Goal: Task Accomplishment & Management: Use online tool/utility

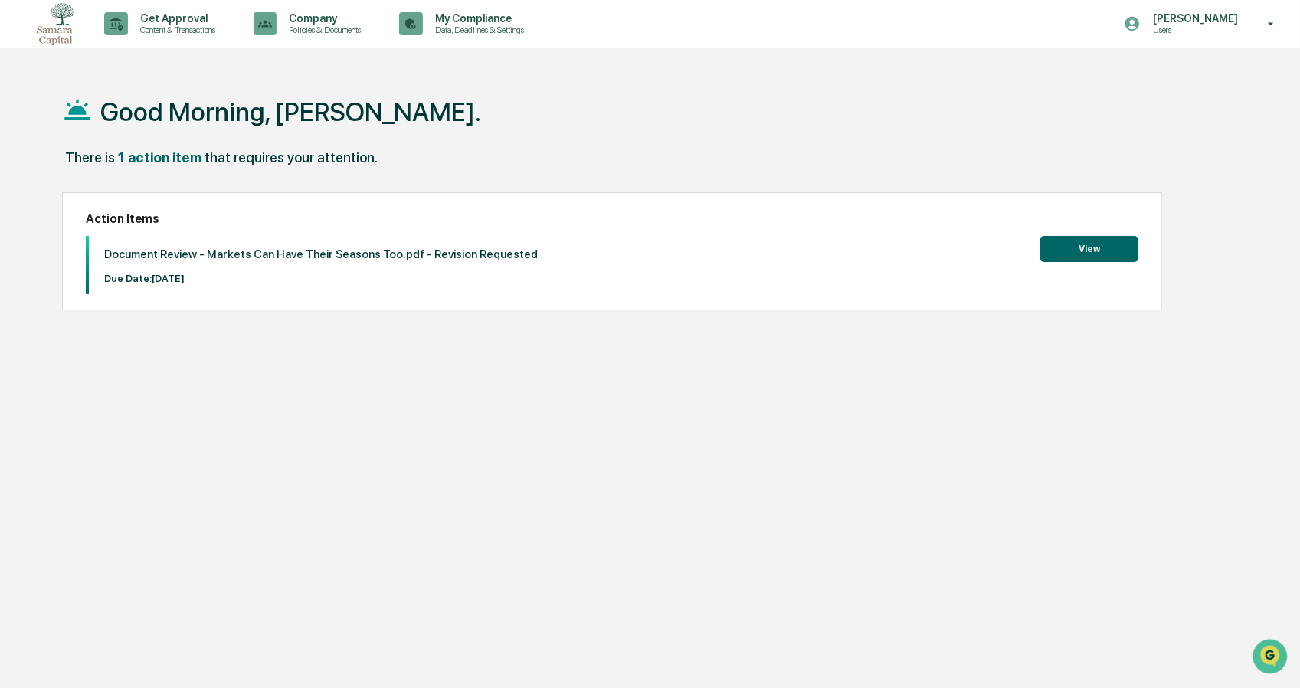
click at [1125, 249] on button "View" at bounding box center [1089, 249] width 98 height 26
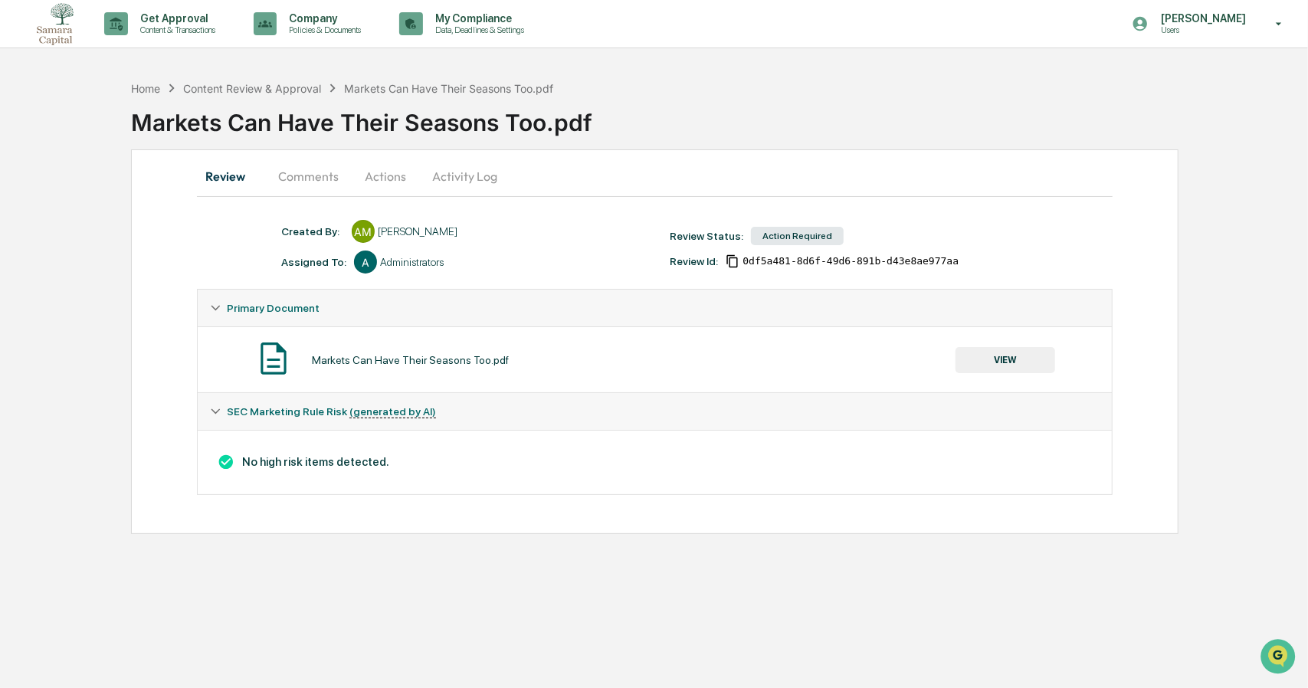
click at [283, 177] on button "Comments" at bounding box center [308, 176] width 85 height 37
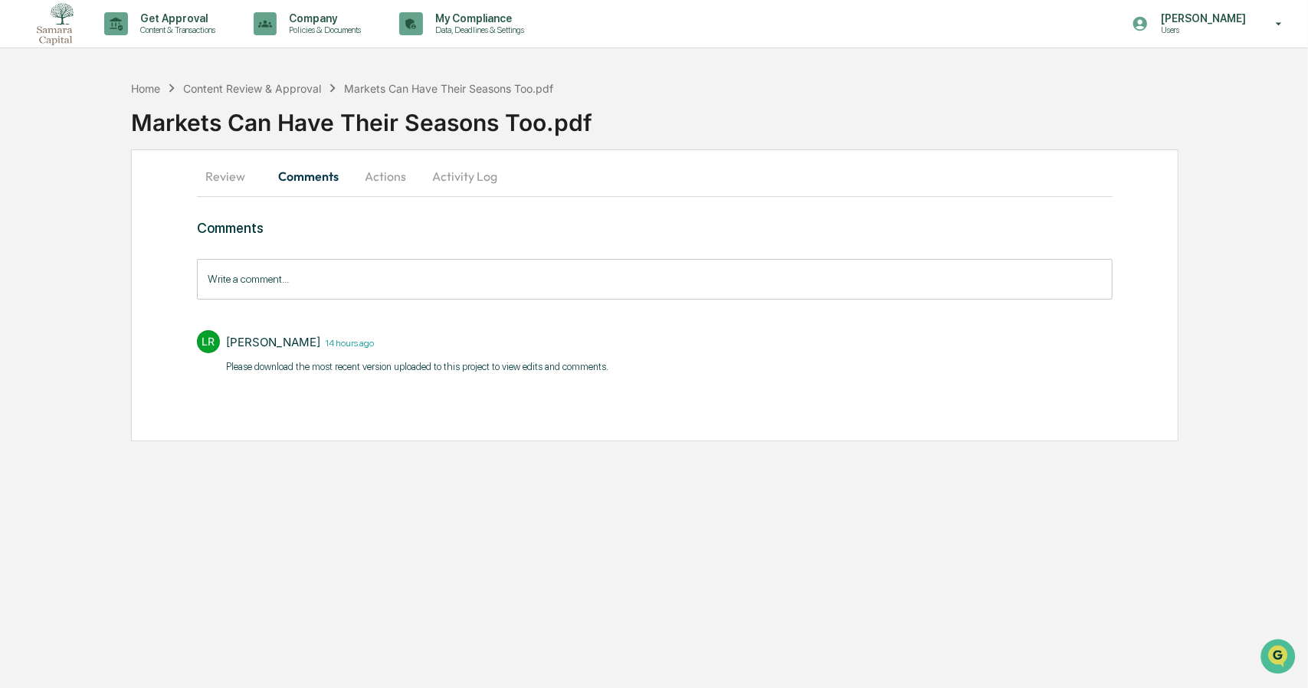
click at [383, 169] on button "Actions" at bounding box center [385, 176] width 69 height 37
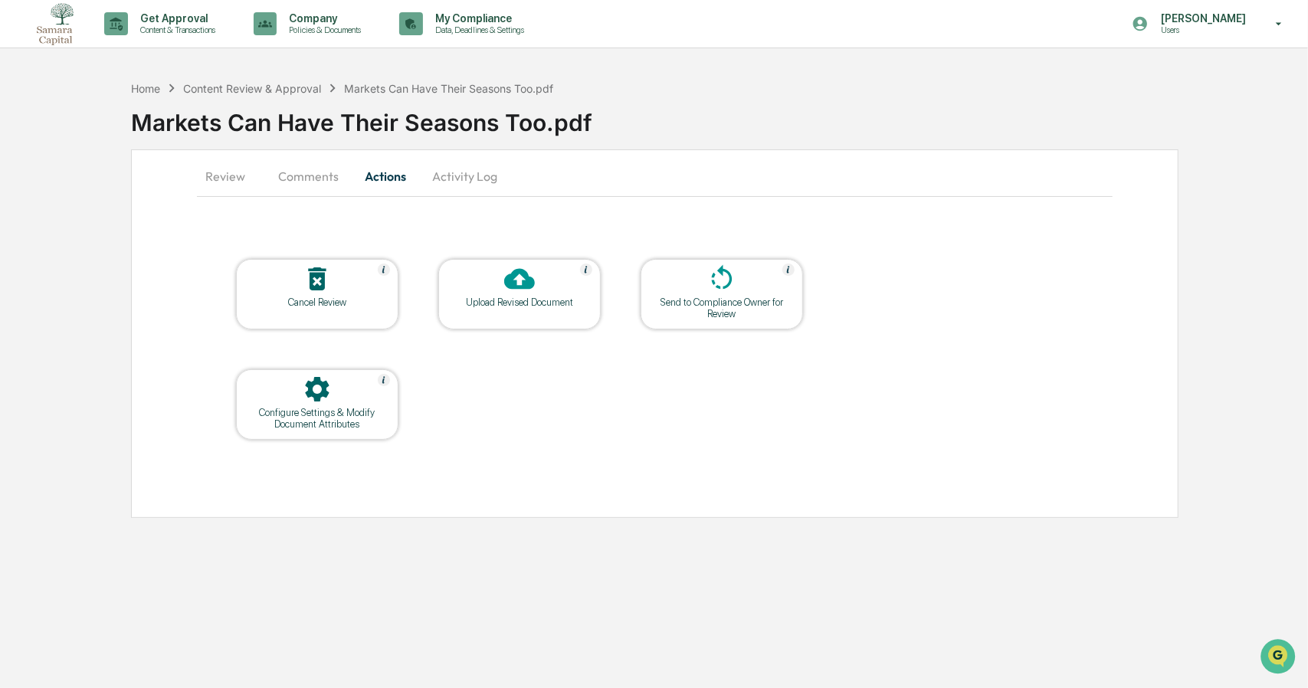
click at [443, 178] on button "Activity Log" at bounding box center [465, 176] width 90 height 37
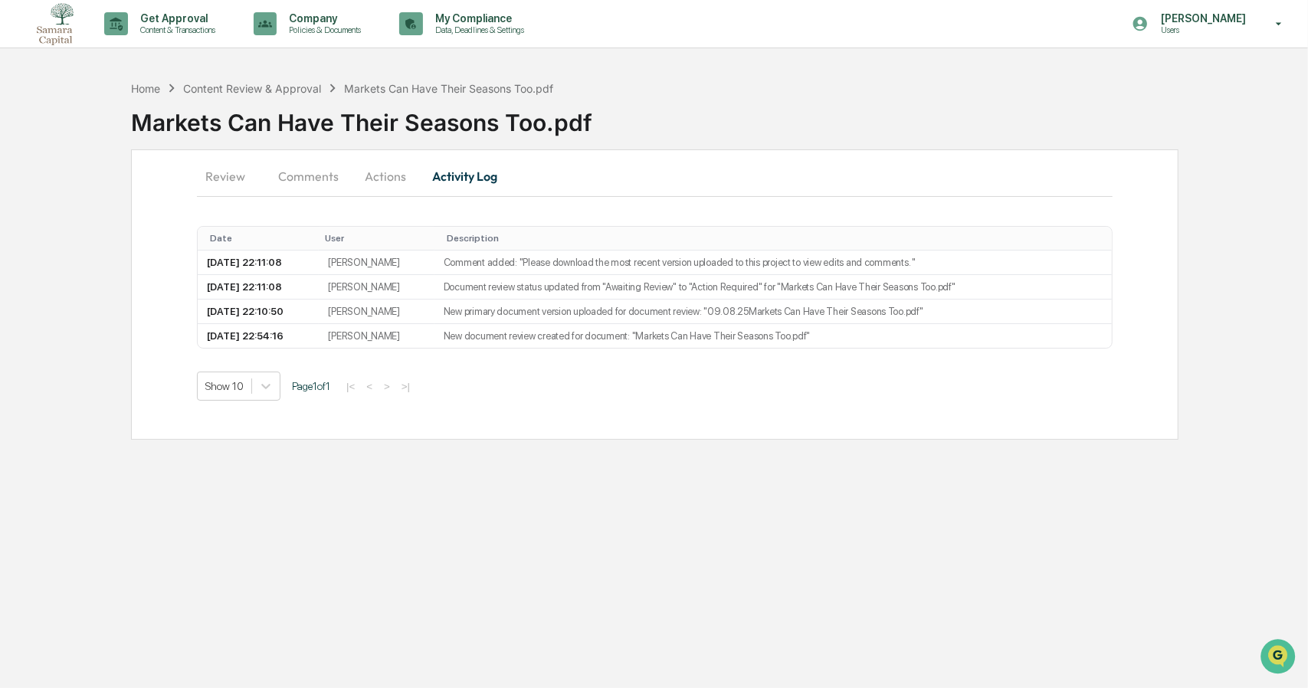
click at [238, 171] on button "Review" at bounding box center [231, 176] width 69 height 37
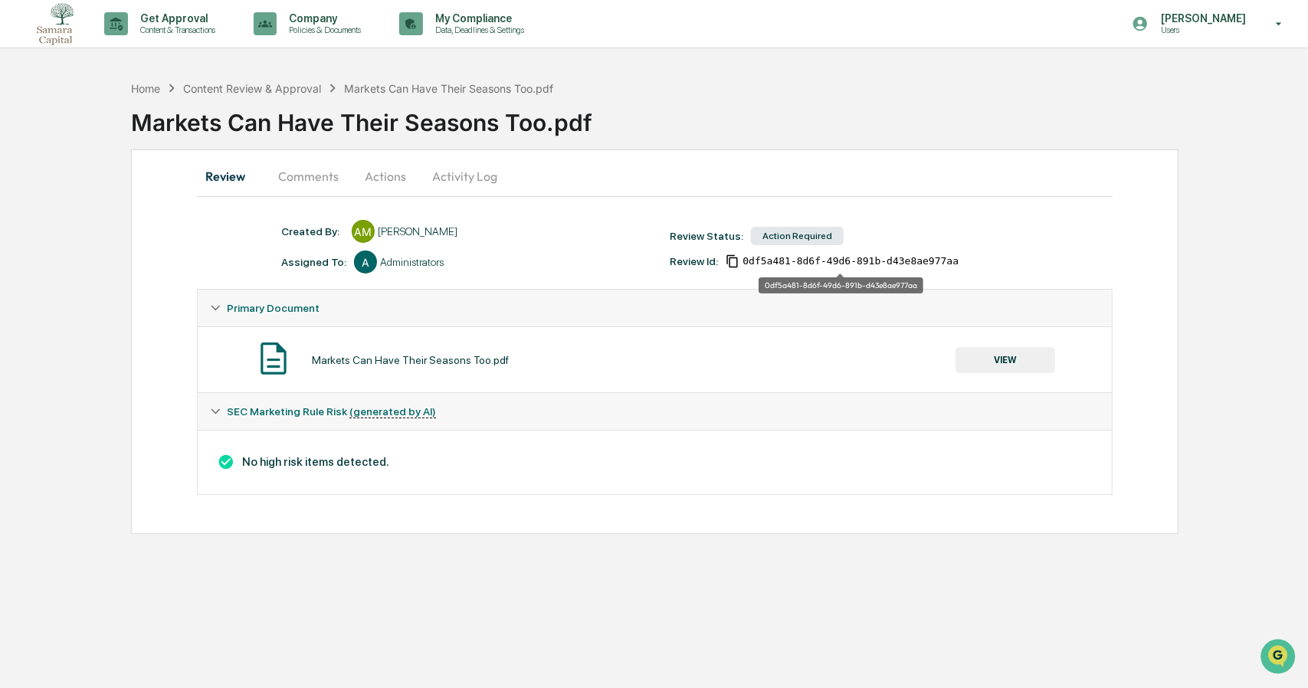
click at [749, 260] on span "0df5a481-8d6f-49d6-891b-d43e8ae977aa" at bounding box center [850, 261] width 216 height 12
click at [1035, 368] on button "VIEW" at bounding box center [1005, 360] width 100 height 26
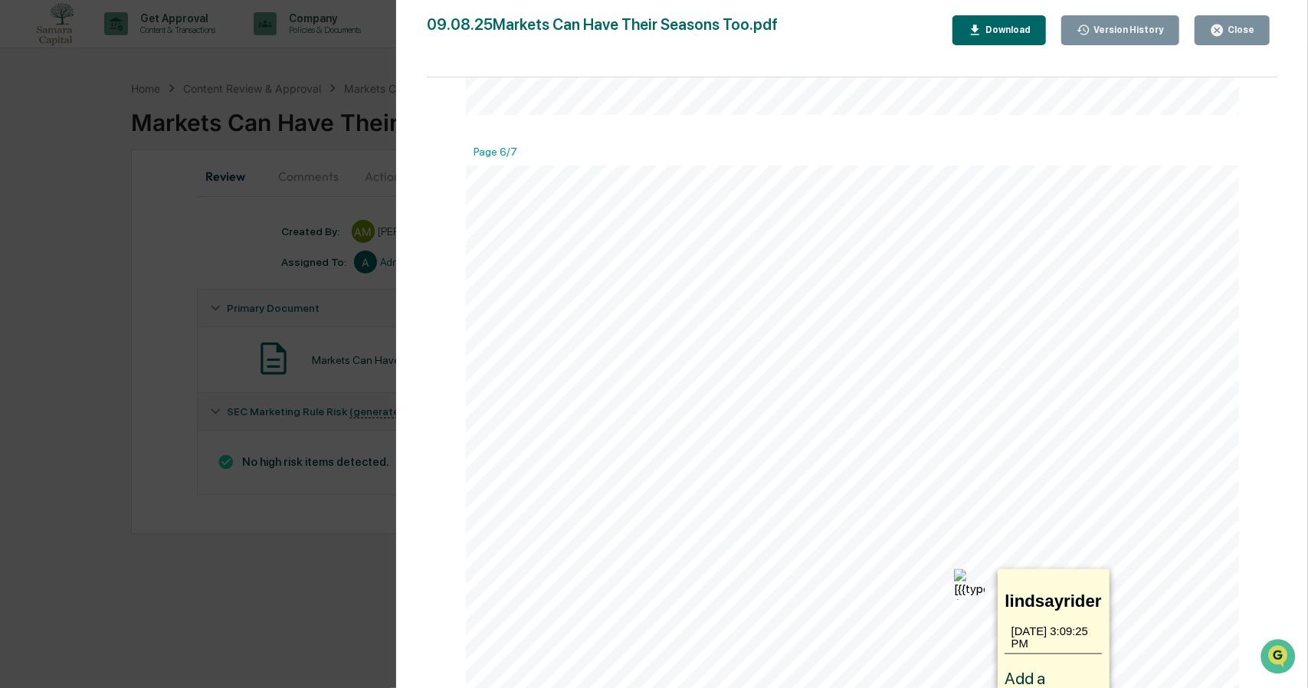
scroll to position [5432, 0]
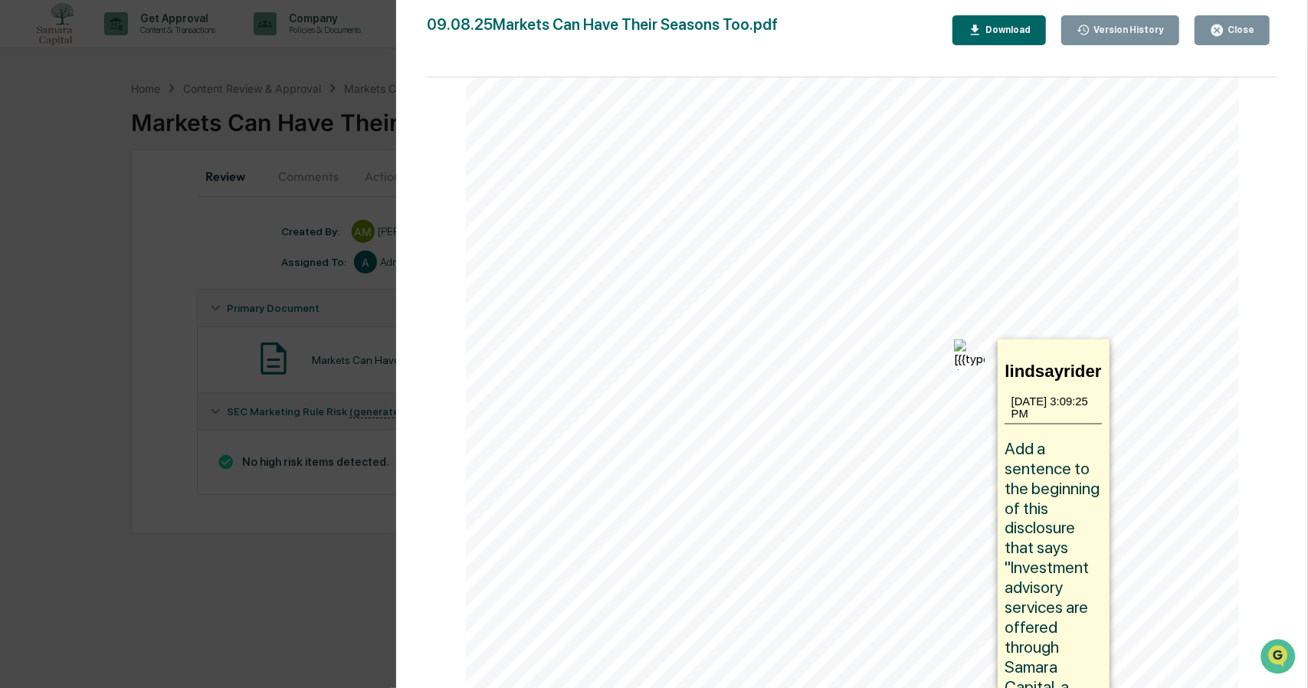
click at [1028, 535] on span "Add a sentence to the beginning of this disclosure that says "Investment adviso…" at bounding box center [1053, 597] width 98 height 319
click at [968, 364] on img at bounding box center [969, 354] width 31 height 31
drag, startPoint x: 1046, startPoint y: 440, endPoint x: 1007, endPoint y: 529, distance: 97.4
click at [1007, 529] on span "Add a sentence to the beginning of this disclosure that says "Investment adviso…" at bounding box center [1053, 597] width 98 height 319
click at [961, 358] on img at bounding box center [969, 354] width 31 height 31
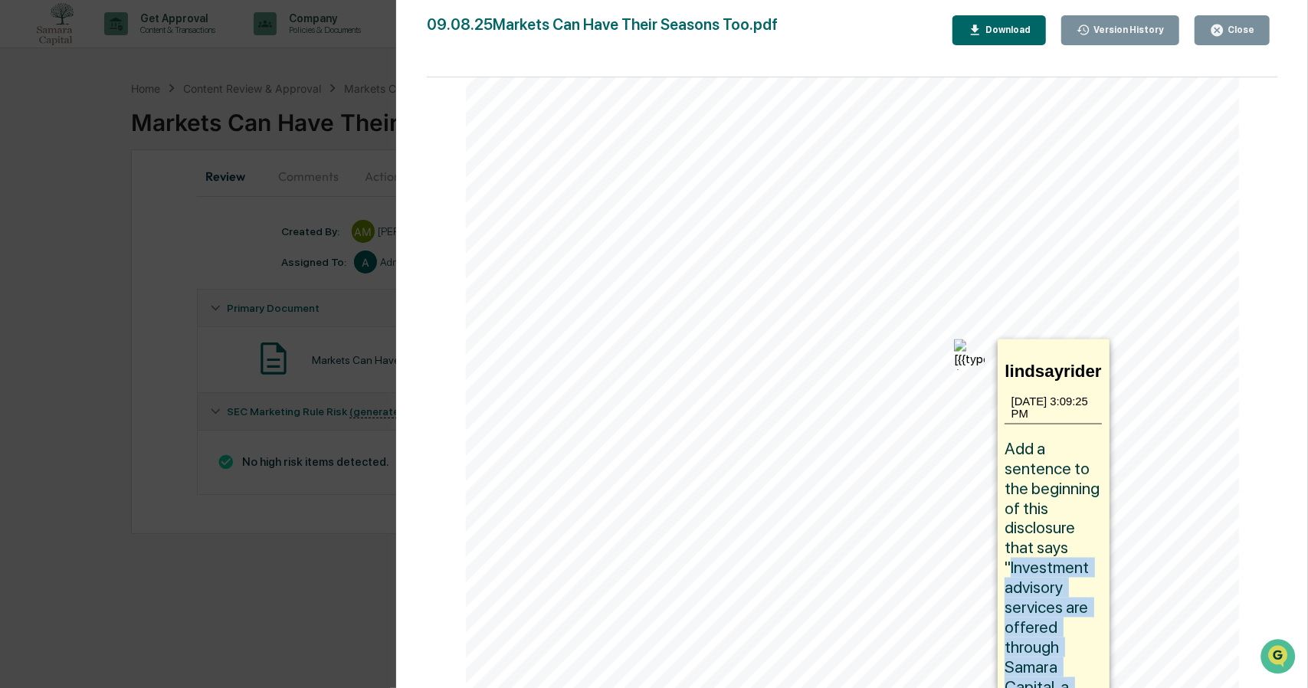
copy span "Investment advisory services are offered through Samara Capital, a registered i…"
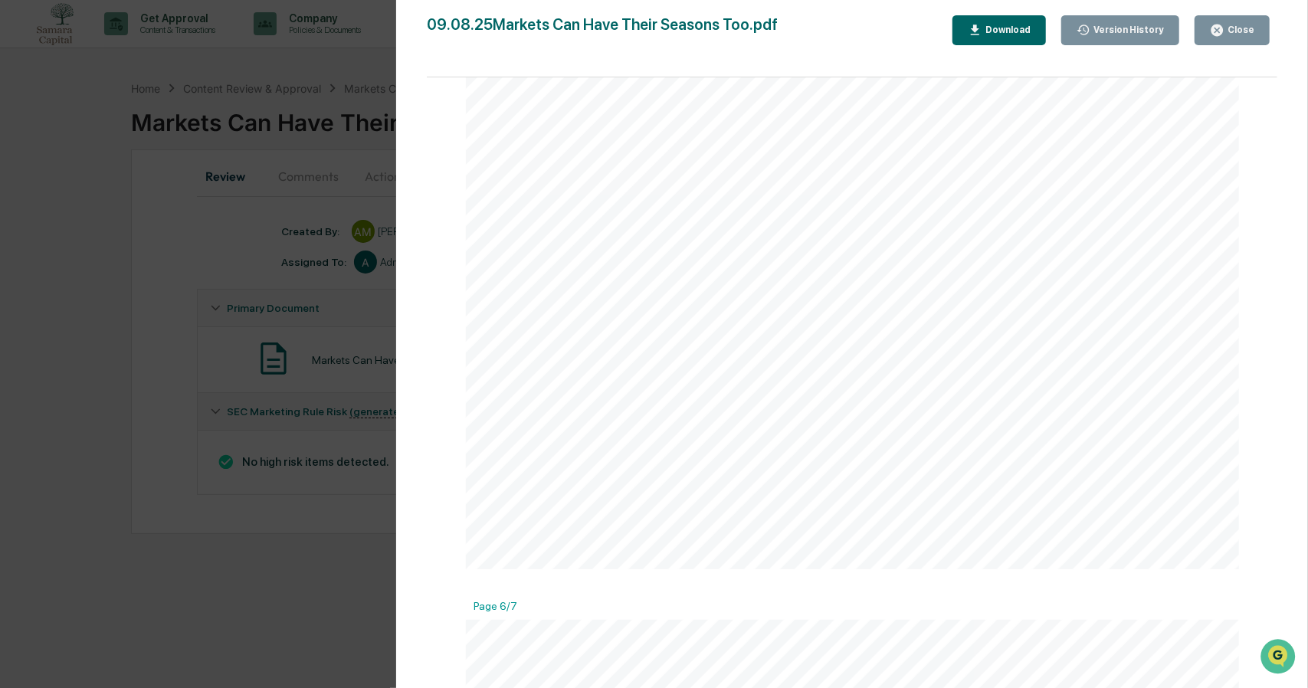
scroll to position [4742, 0]
click at [1244, 36] on div "Close" at bounding box center [1232, 30] width 44 height 15
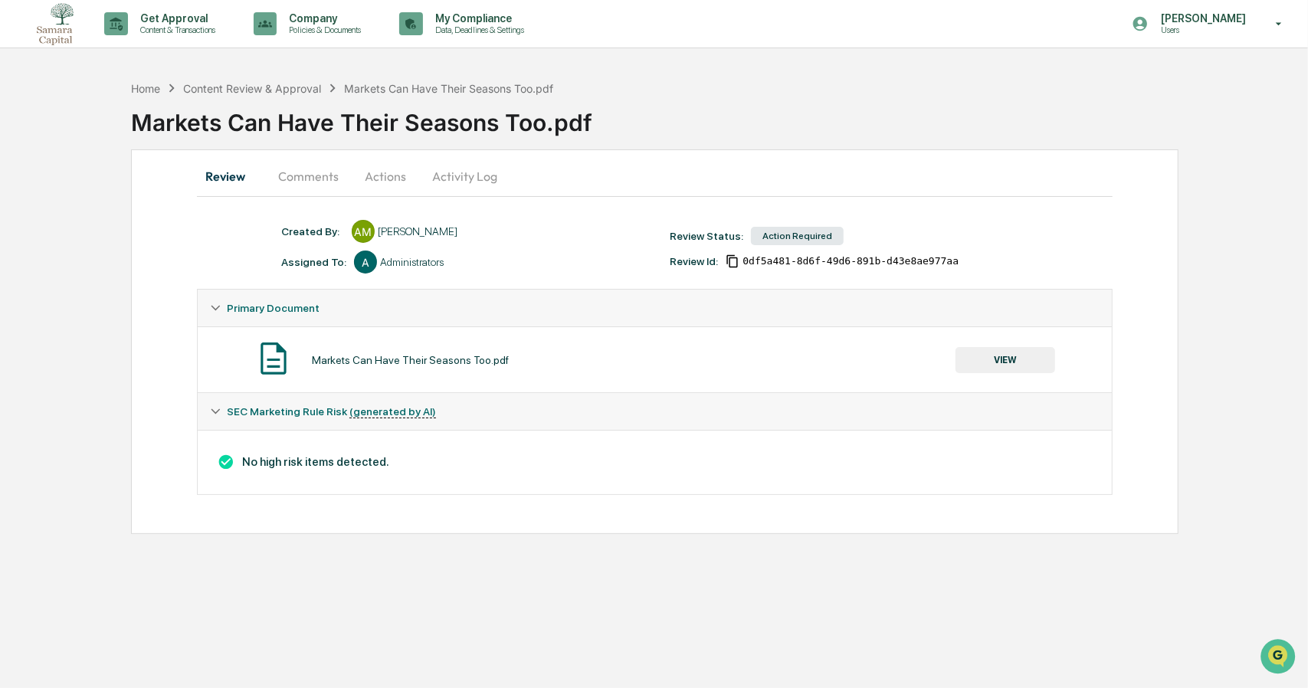
click at [49, 21] on img at bounding box center [55, 24] width 37 height 42
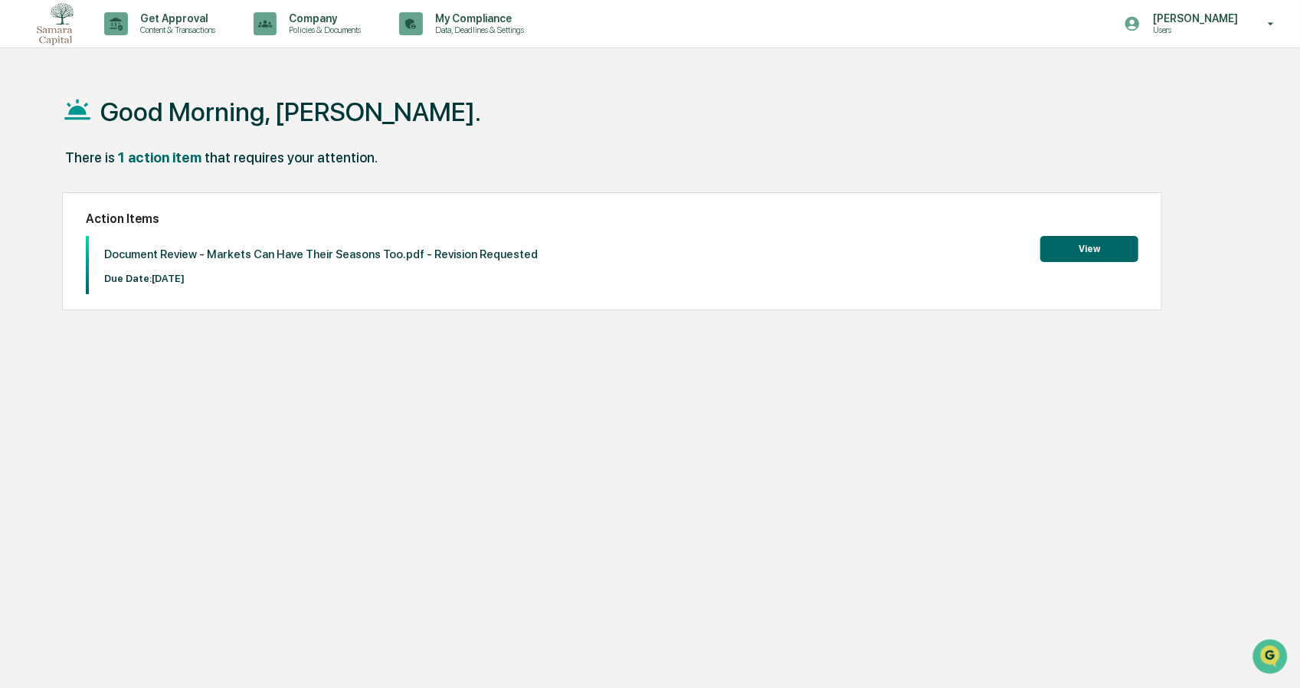
click at [1083, 257] on button "View" at bounding box center [1089, 249] width 98 height 26
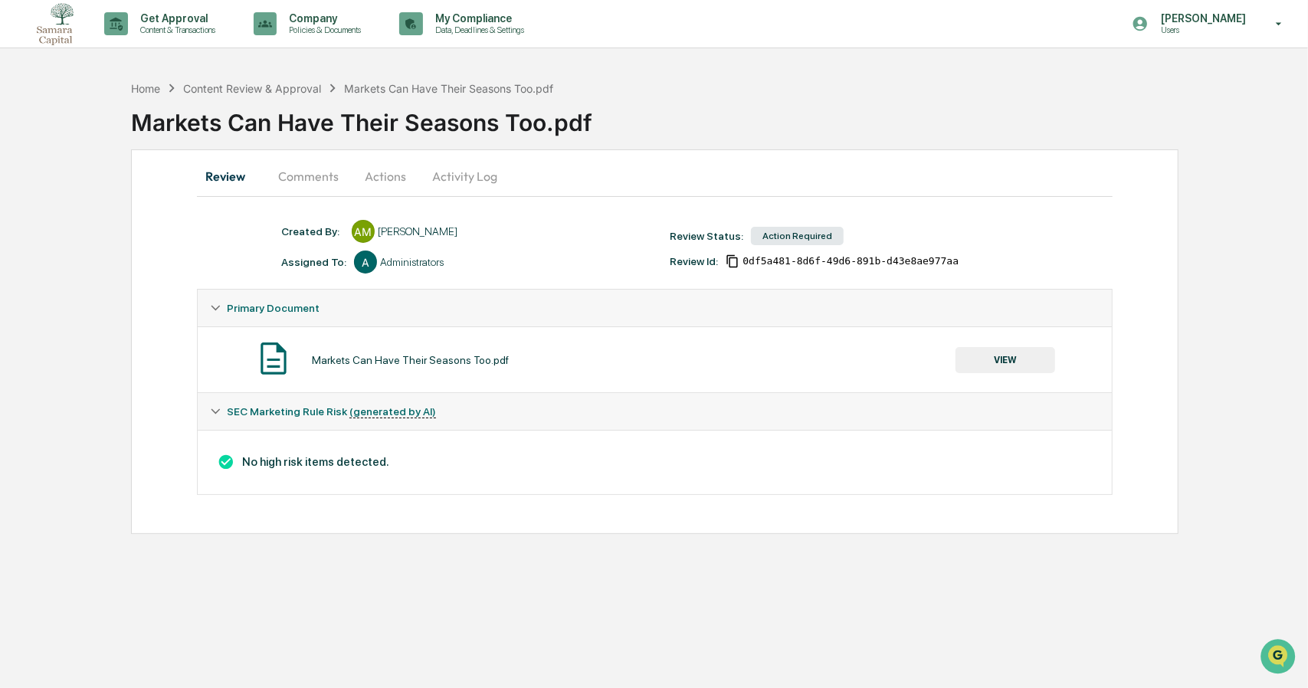
click at [387, 183] on button "Actions" at bounding box center [385, 176] width 69 height 37
